Goal: Information Seeking & Learning: Learn about a topic

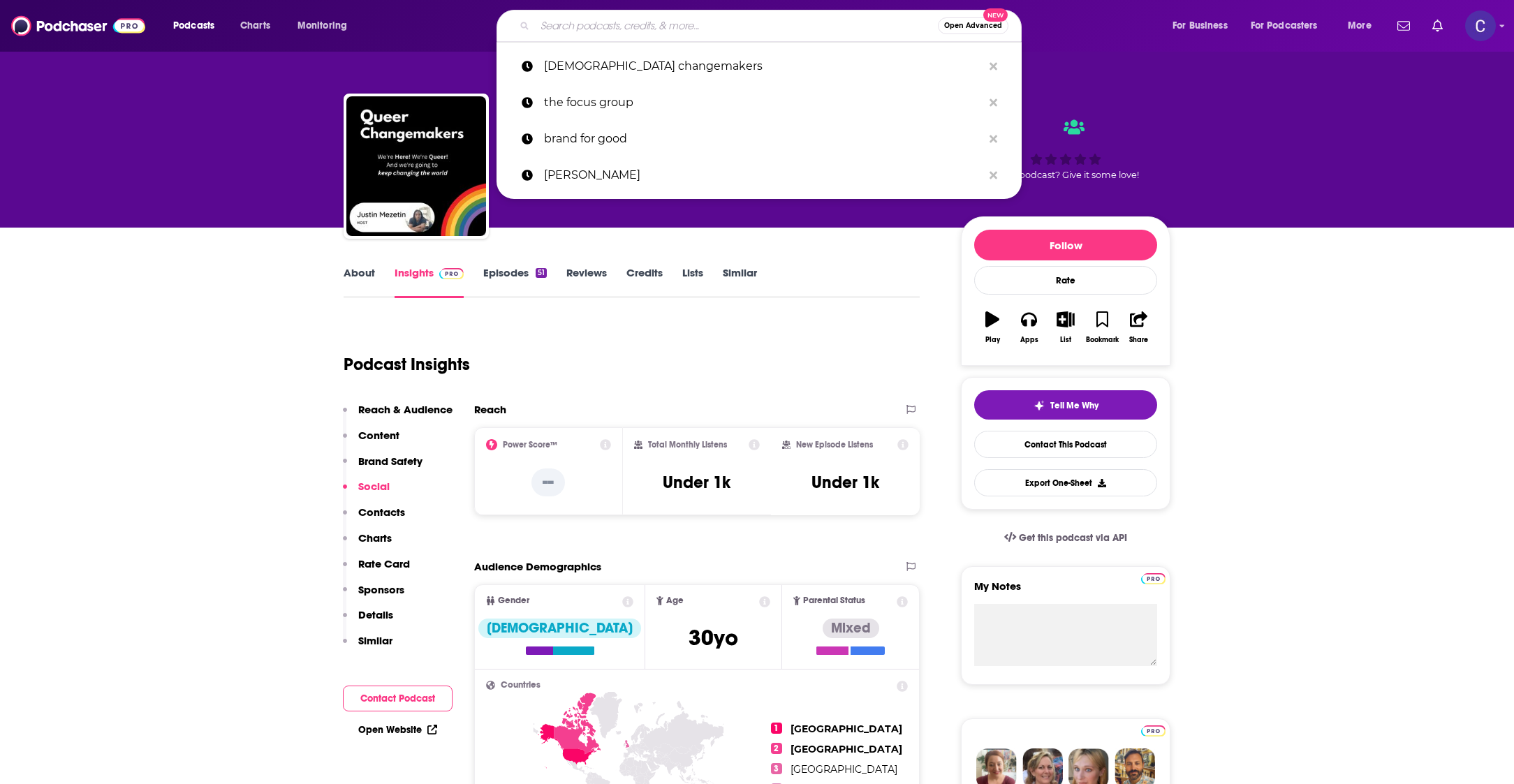
click at [705, 23] on input "Search podcasts, credits, & more..." at bounding box center [737, 26] width 403 height 23
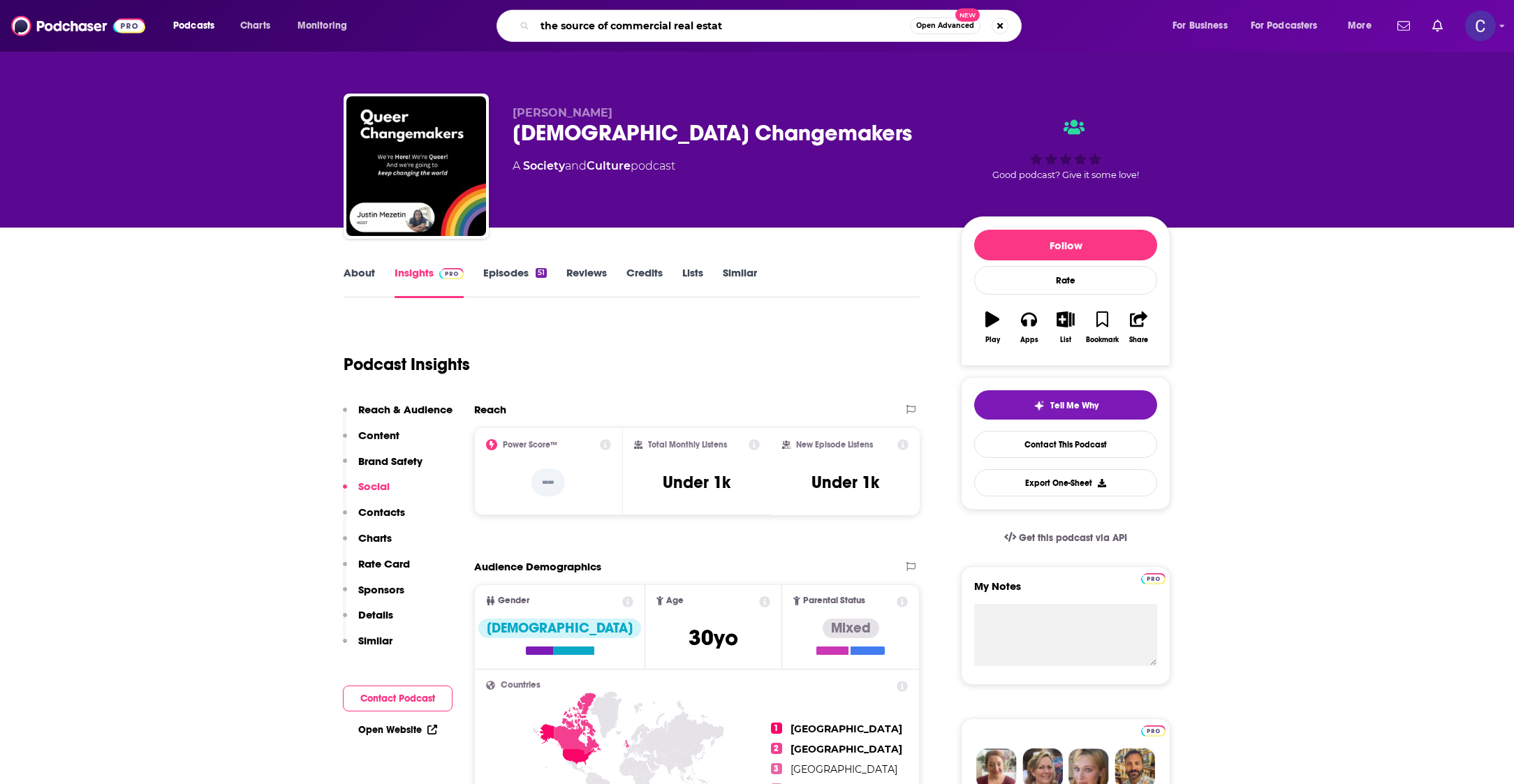
type input "the source of commercial real estate"
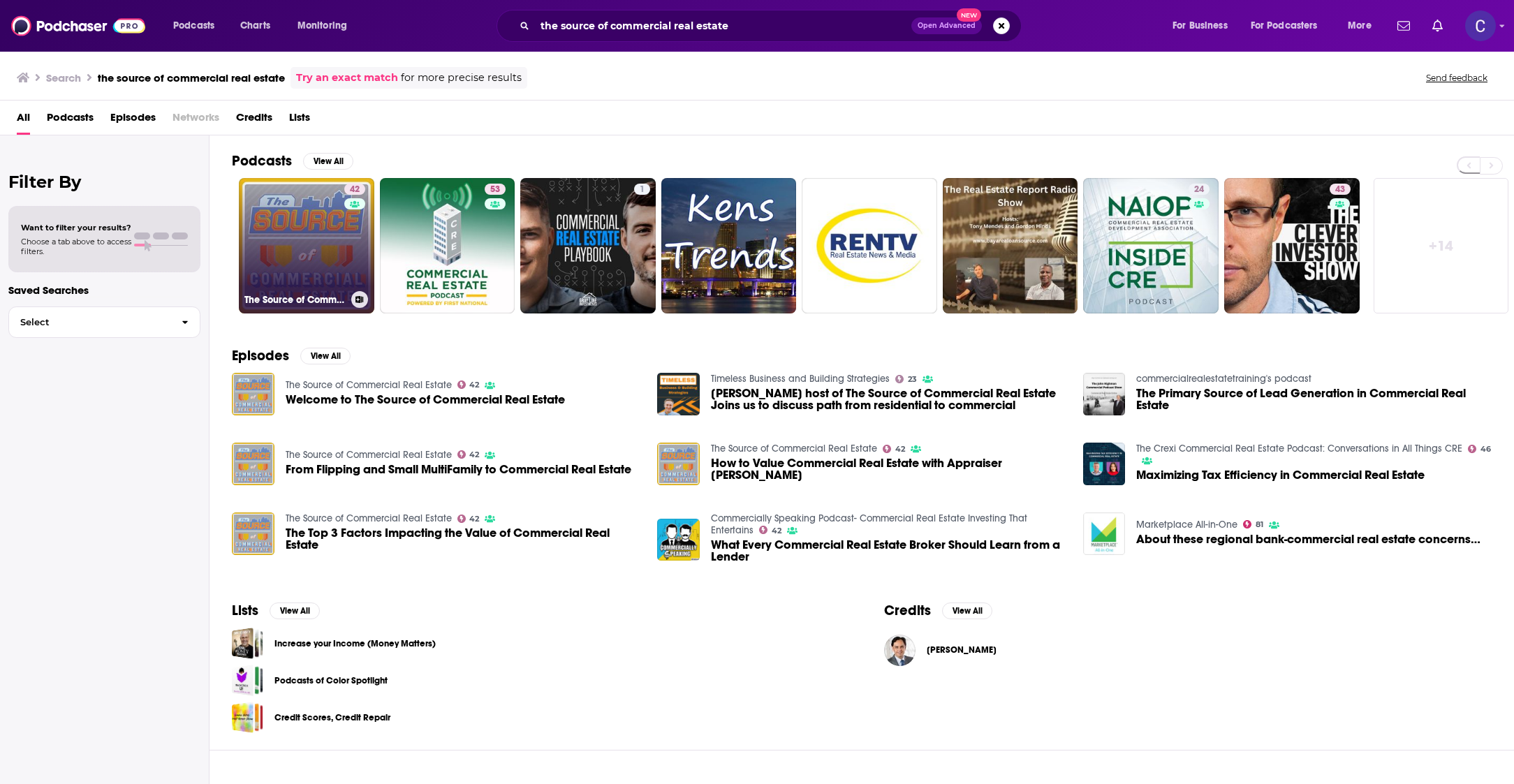
click at [344, 287] on div "42" at bounding box center [356, 237] width 24 height 108
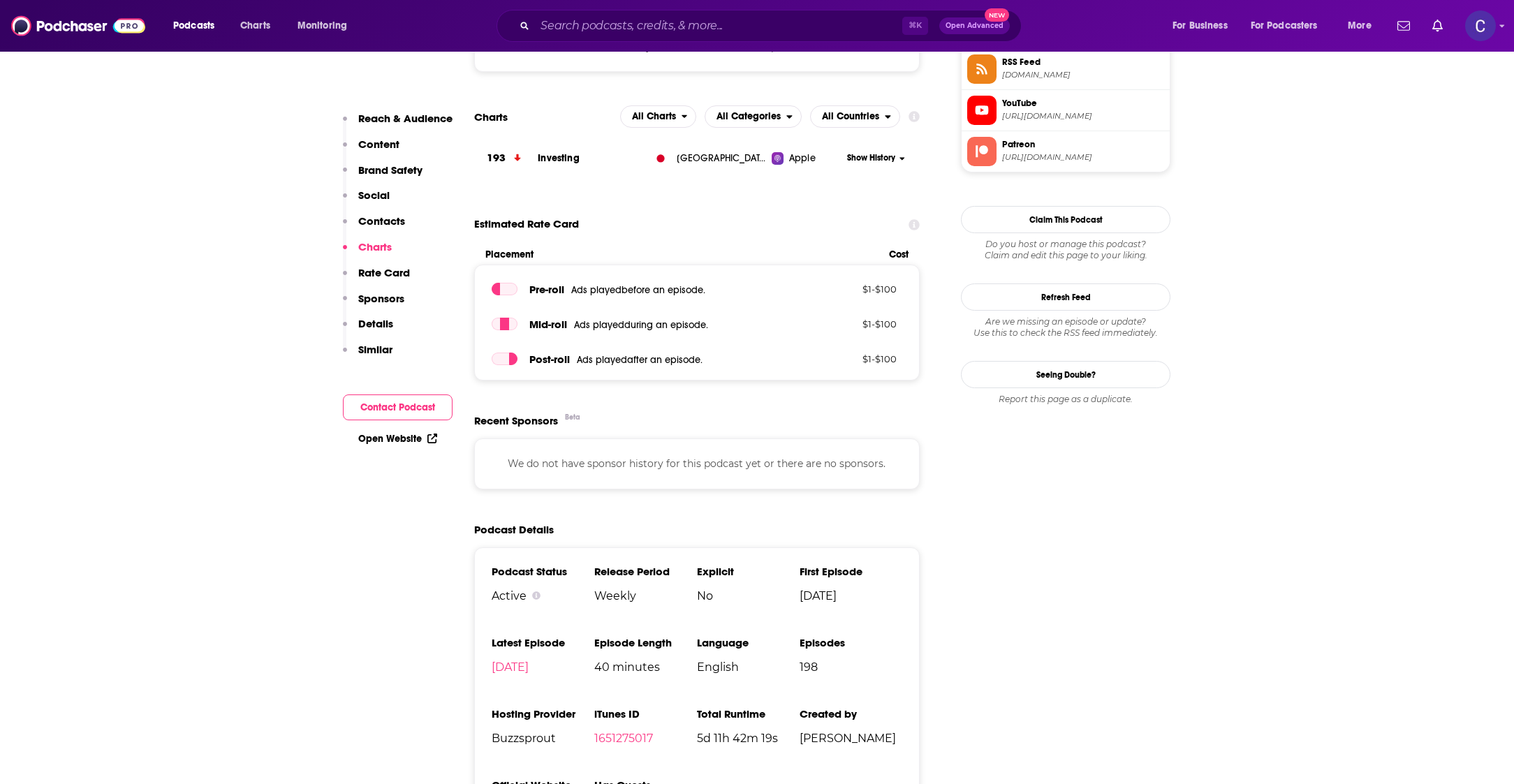
scroll to position [1429, 0]
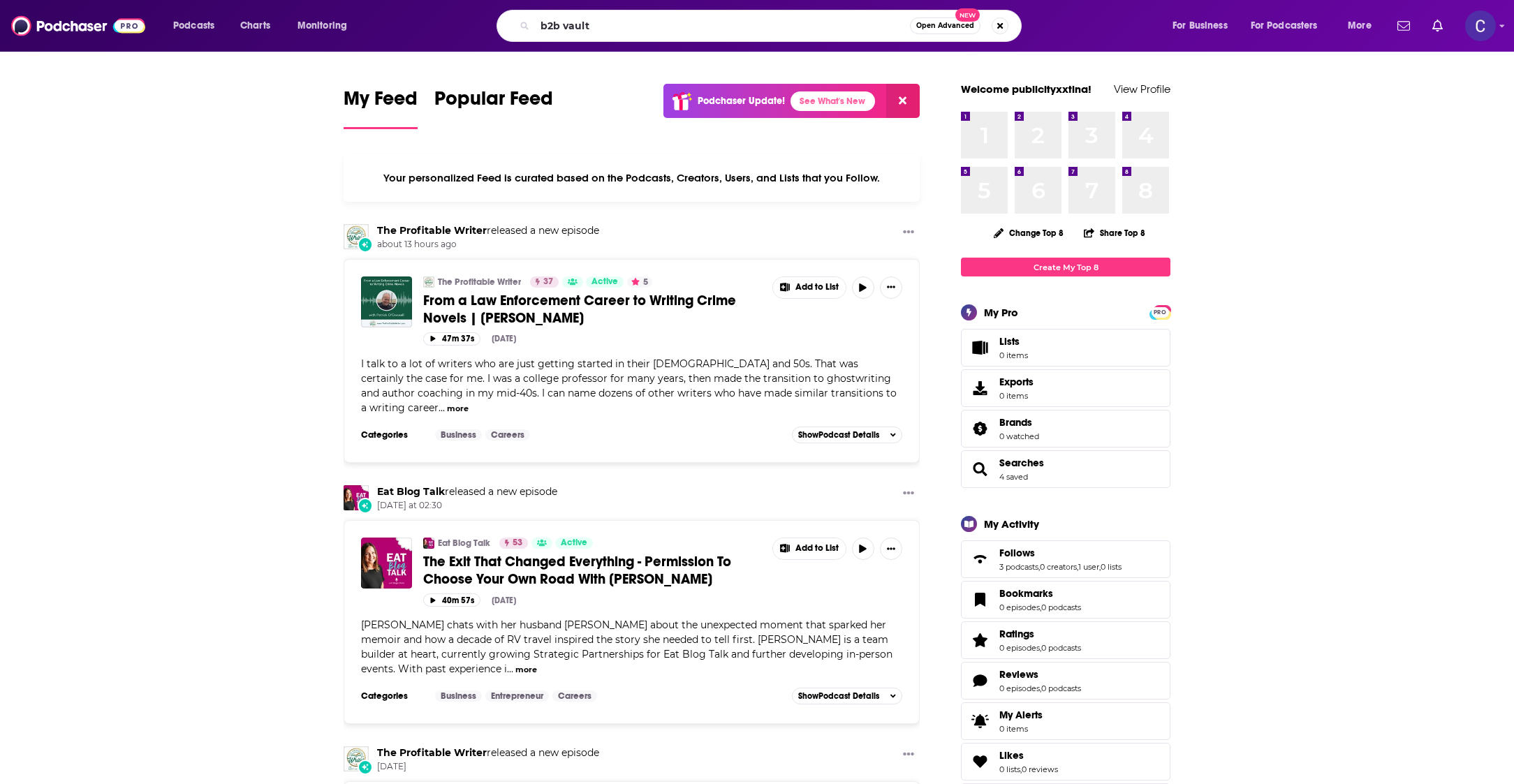
click at [721, 27] on input "b2b vault" at bounding box center [722, 26] width 375 height 23
type input "b2b vault"
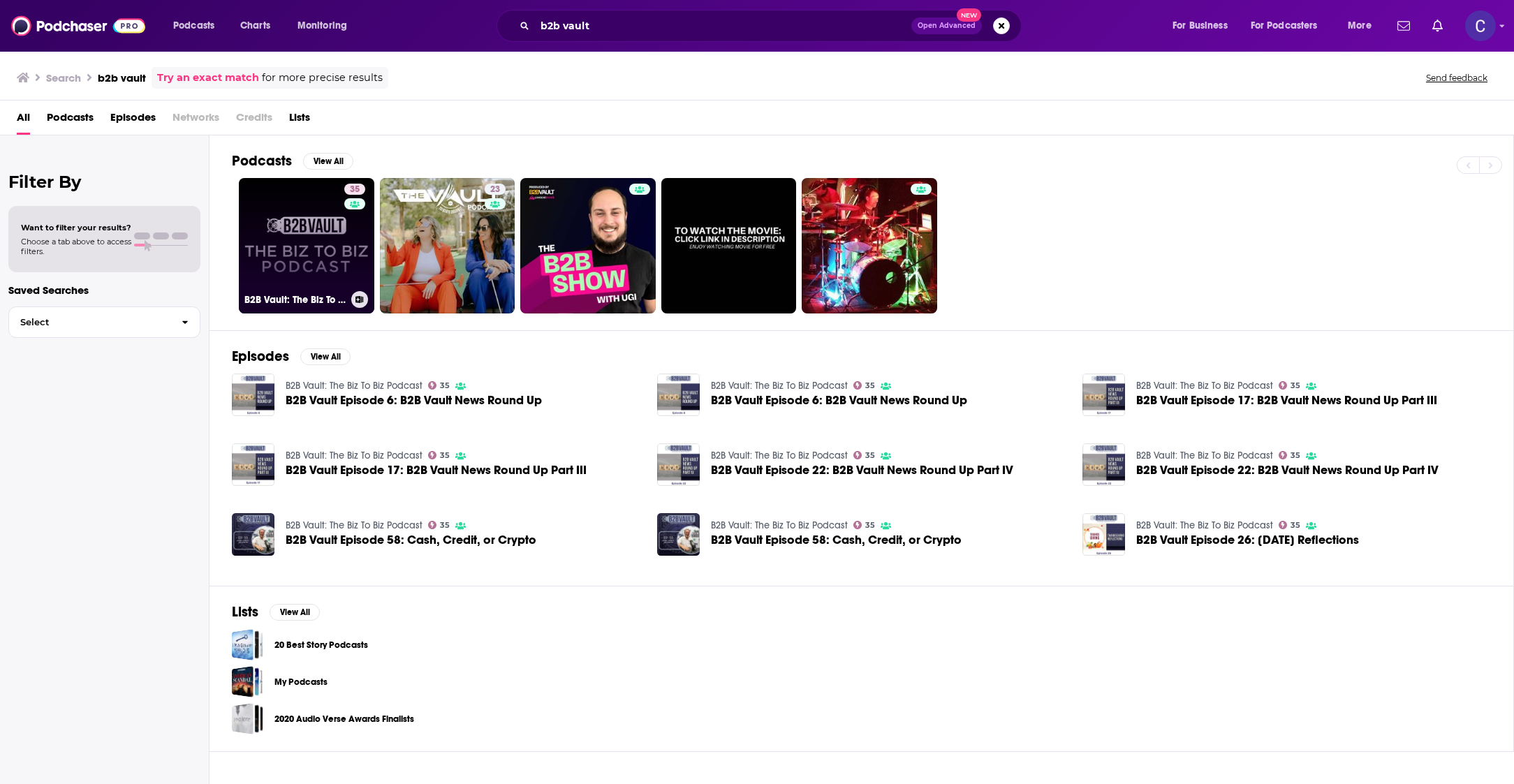
click at [295, 247] on link "35 B2B Vault: The Biz To Biz Podcast" at bounding box center [307, 246] width 135 height 135
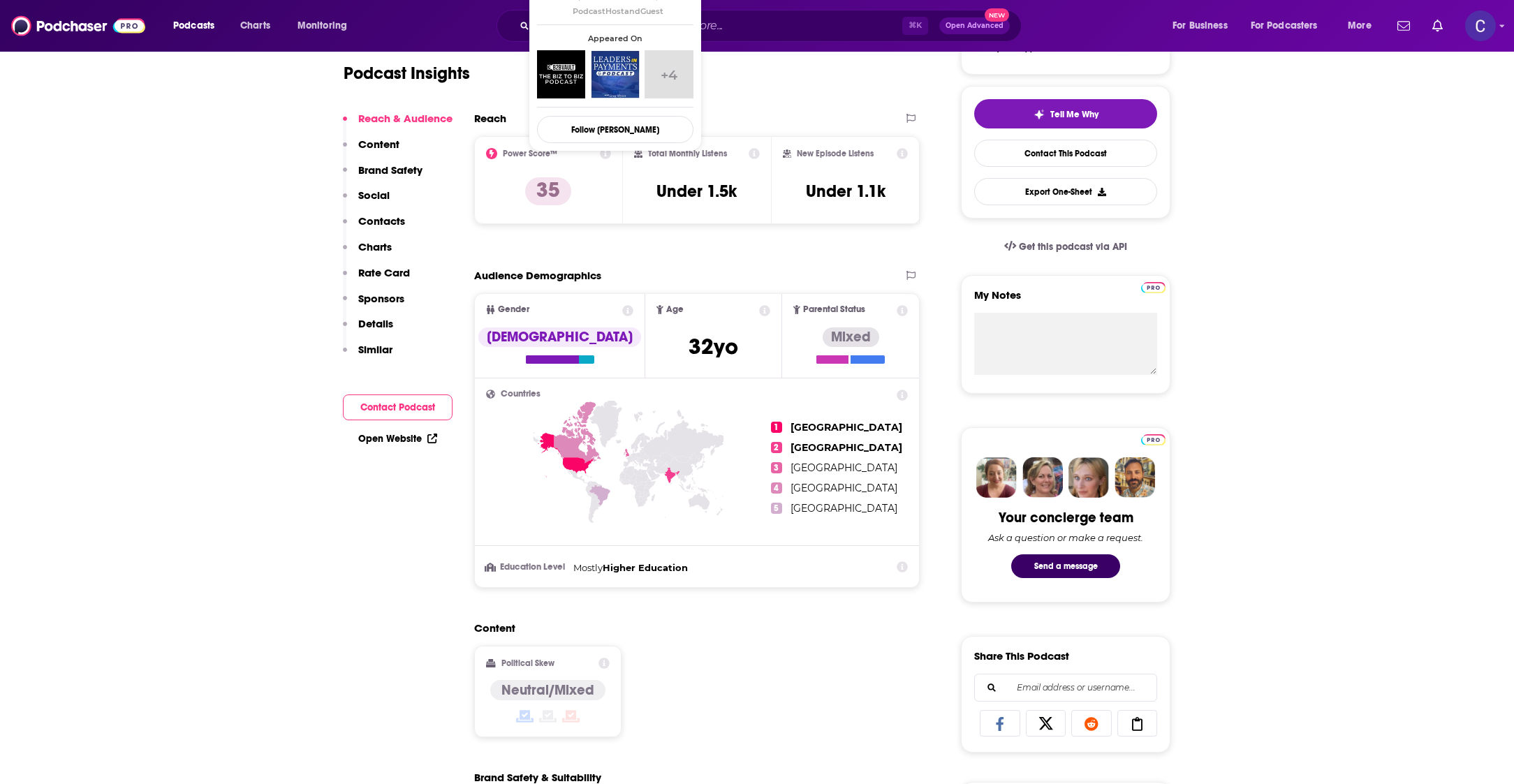
scroll to position [743, 0]
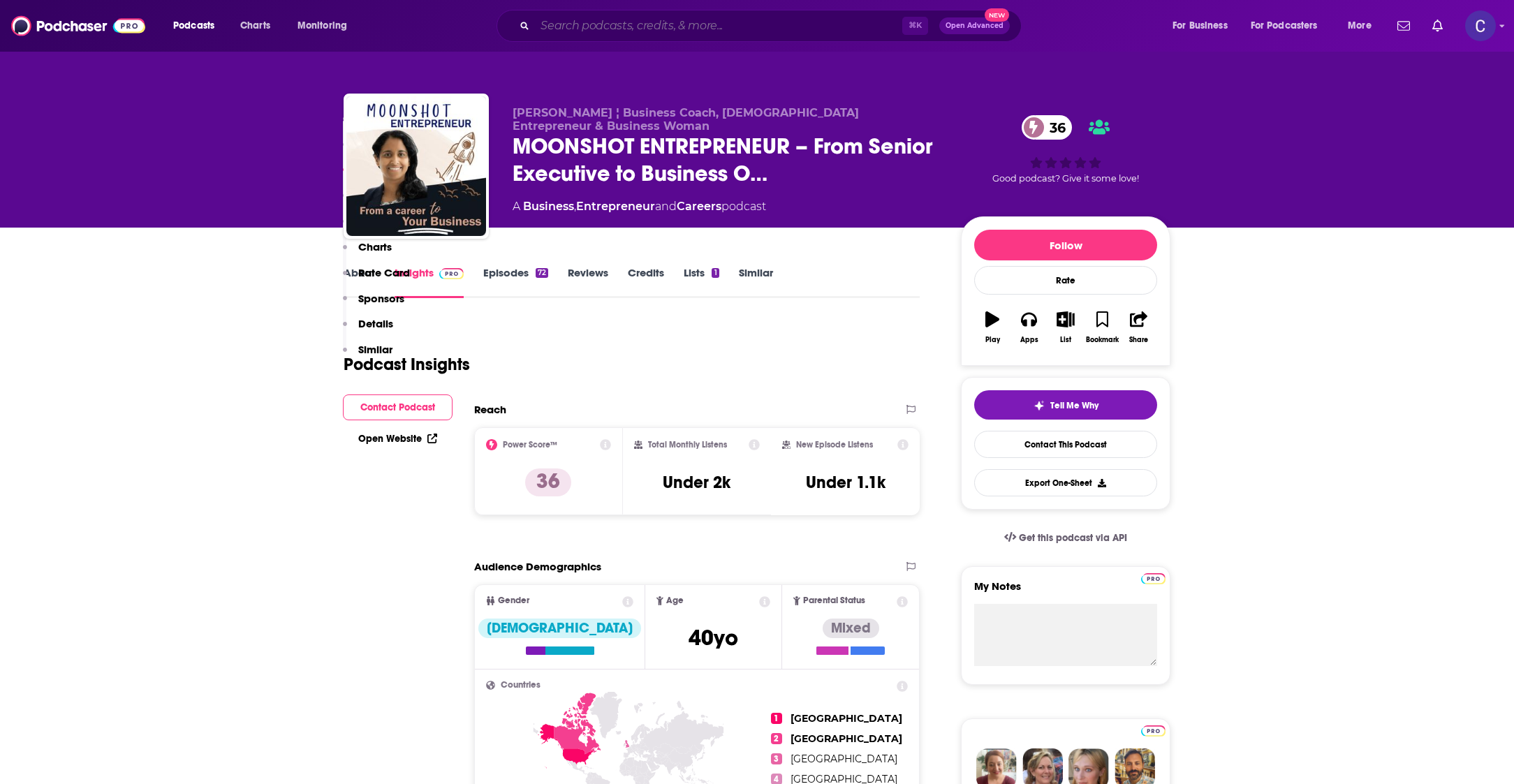
click at [670, 24] on input "Search podcasts, credits, & more..." at bounding box center [718, 26] width 367 height 23
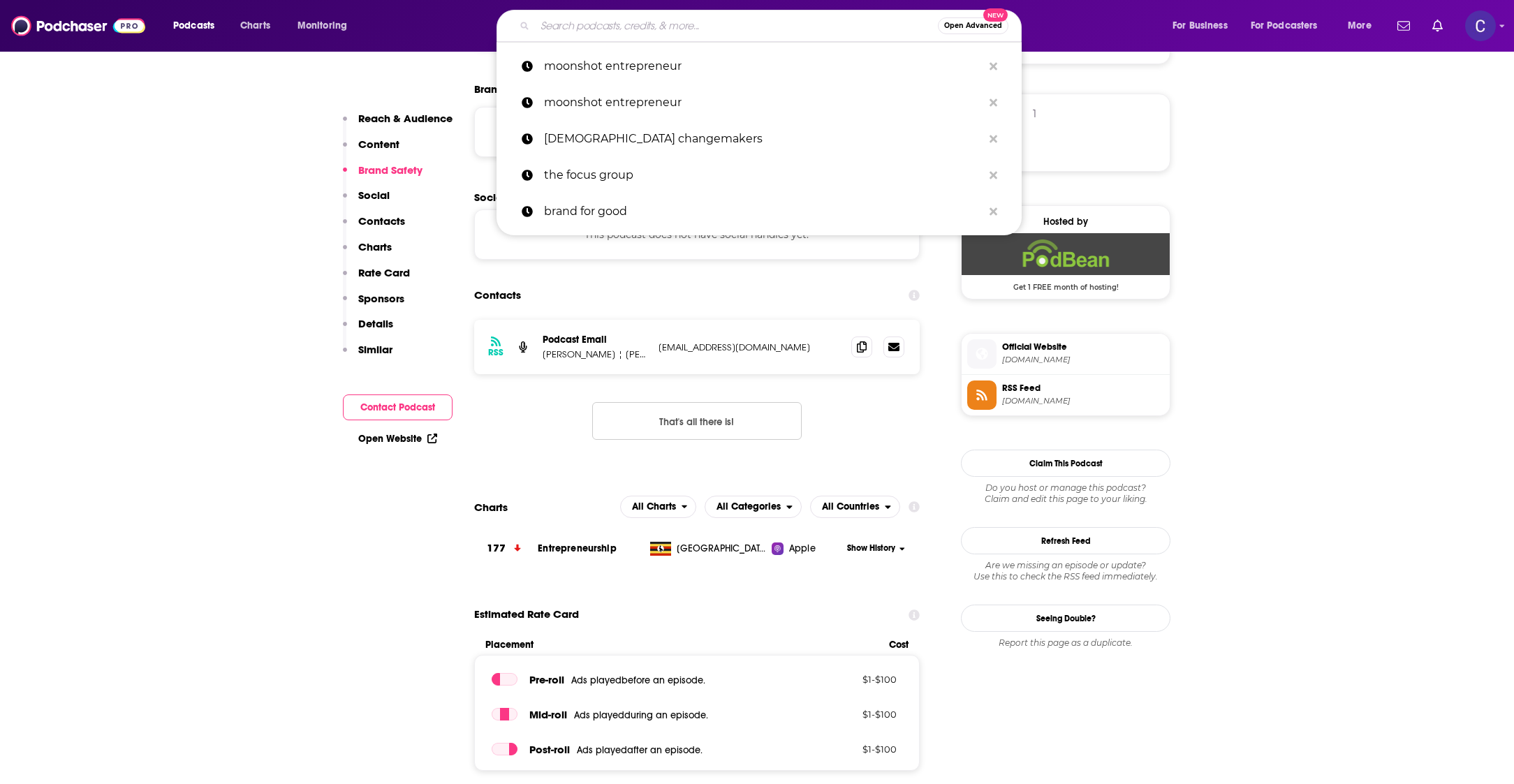
type input "a"
